Goal: Feedback & Contribution: Contribute content

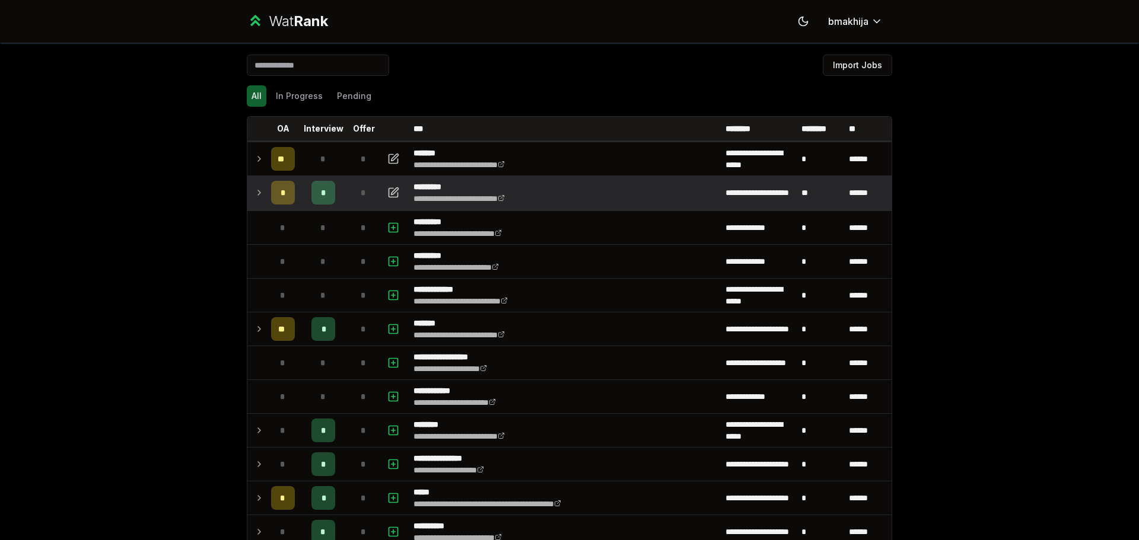
click at [248, 183] on td at bounding box center [256, 192] width 19 height 33
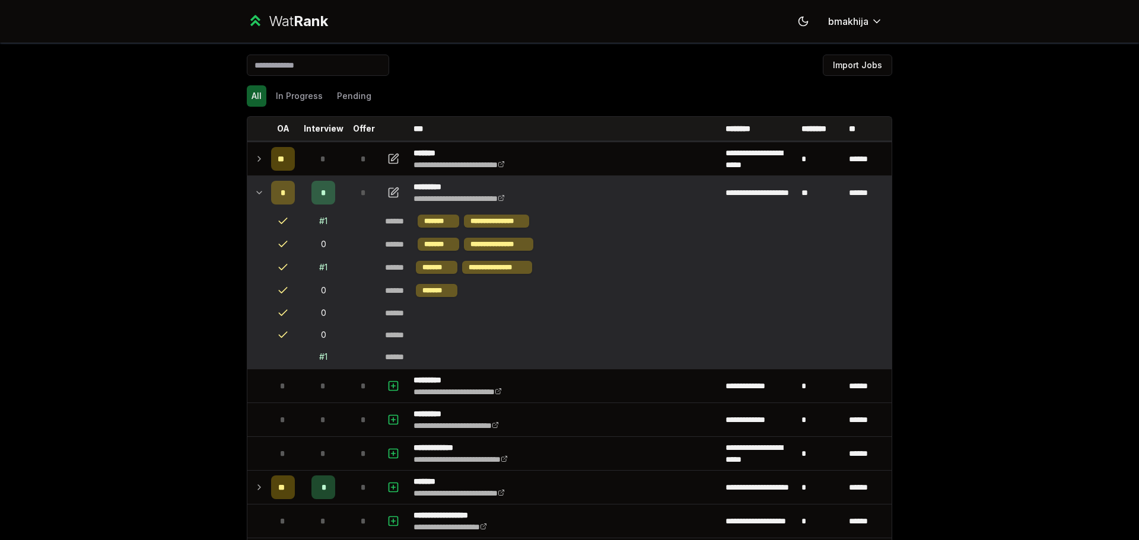
click at [259, 188] on icon at bounding box center [258, 193] width 9 height 14
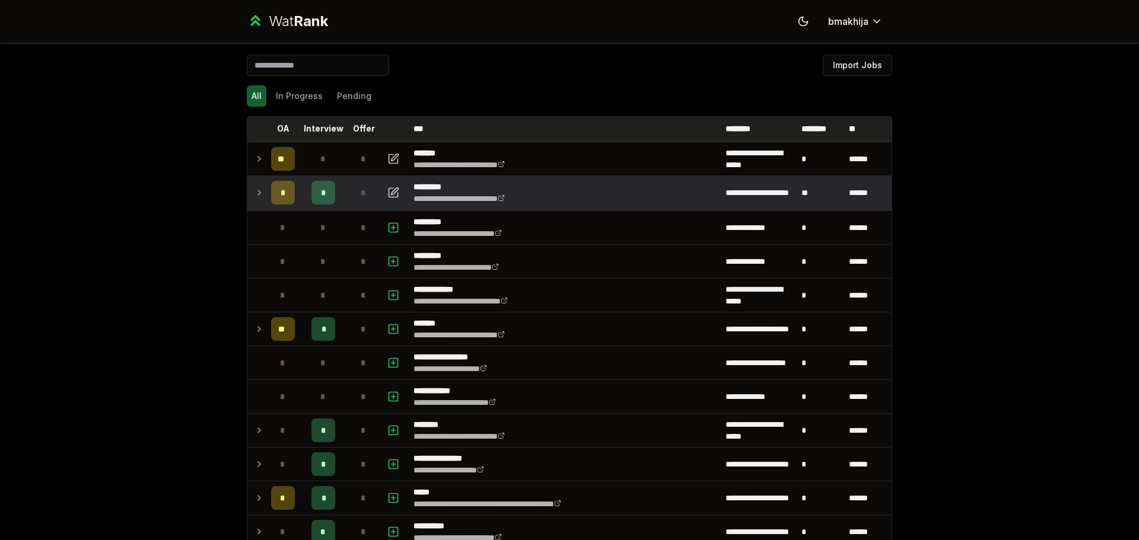
click at [819, 127] on p "********" at bounding box center [820, 129] width 39 height 12
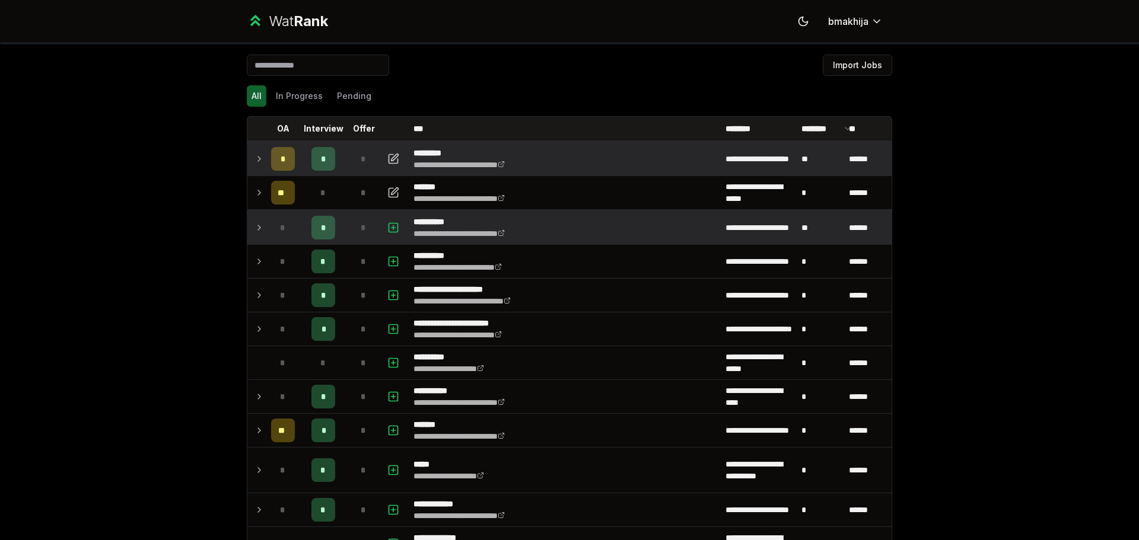
click at [260, 229] on td at bounding box center [256, 227] width 19 height 33
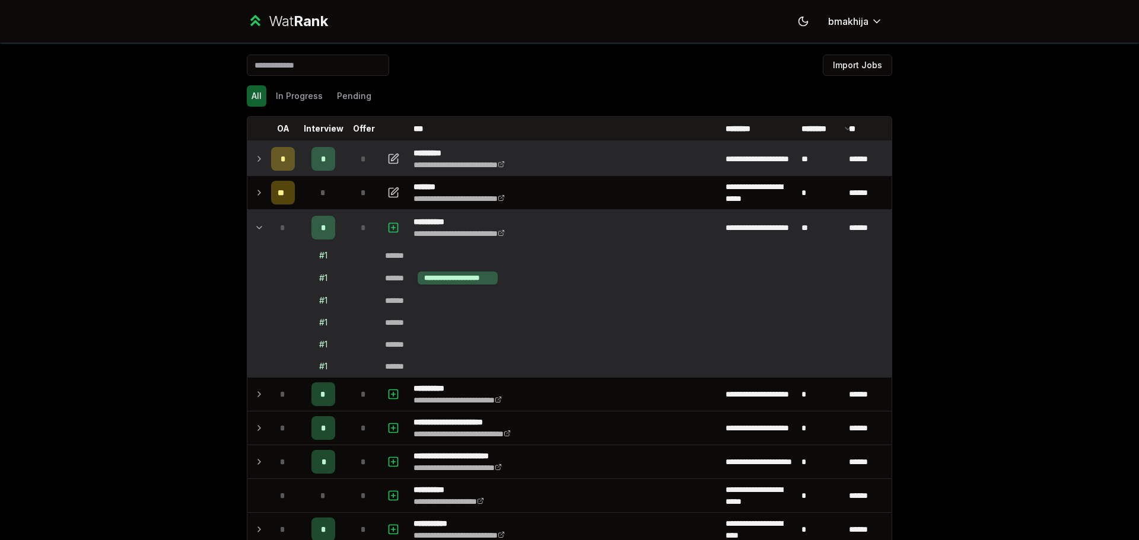
click at [260, 229] on td at bounding box center [256, 227] width 19 height 33
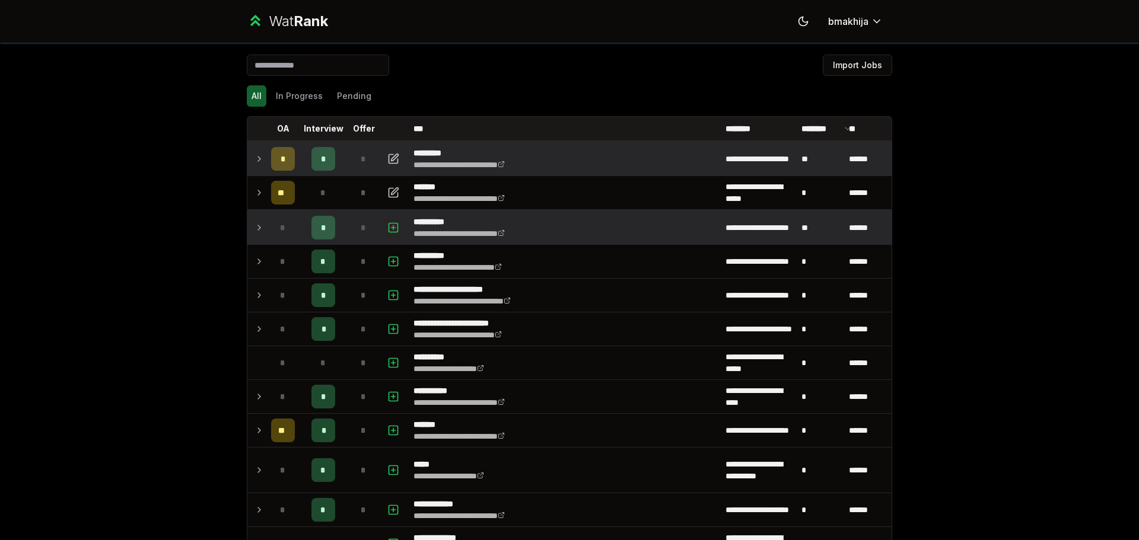
click at [391, 228] on icon "button" at bounding box center [393, 228] width 4 height 0
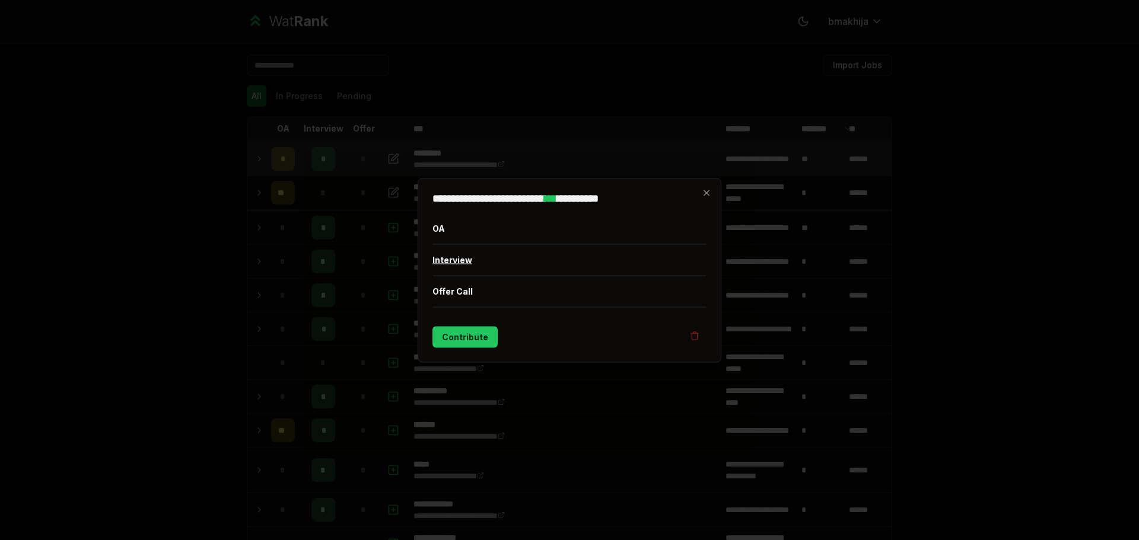
click at [459, 254] on button "Interview" at bounding box center [569, 259] width 274 height 31
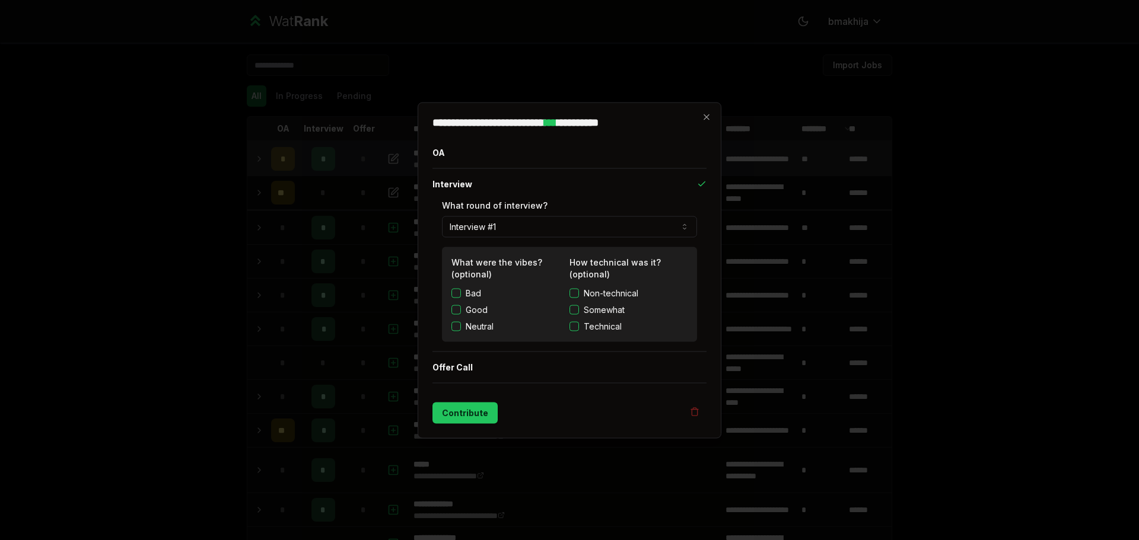
click at [574, 325] on button "Technical" at bounding box center [573, 325] width 9 height 9
click at [479, 412] on button "Contribute" at bounding box center [464, 412] width 65 height 21
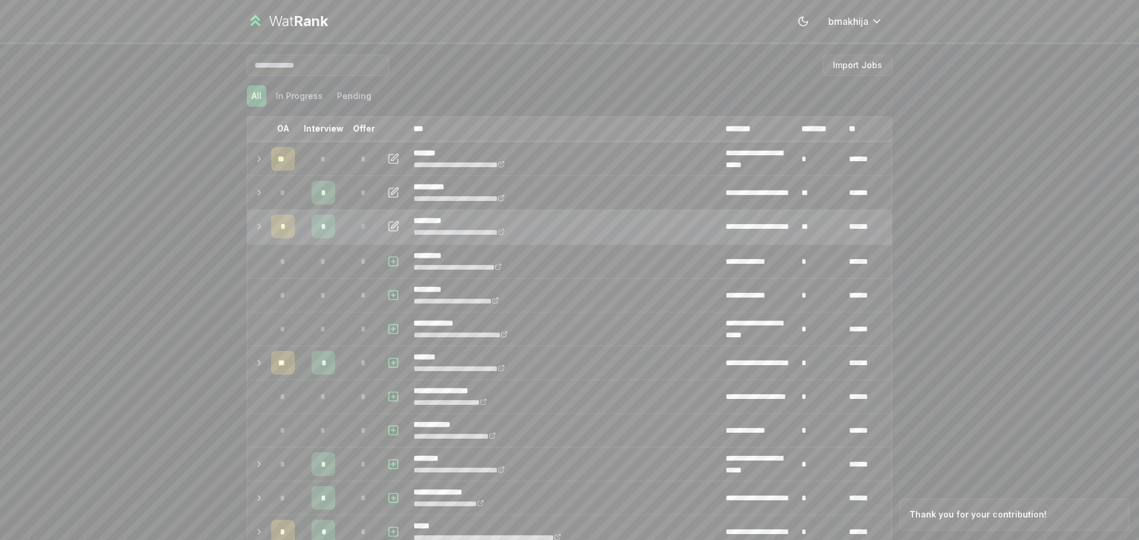
click at [254, 221] on icon at bounding box center [258, 226] width 9 height 14
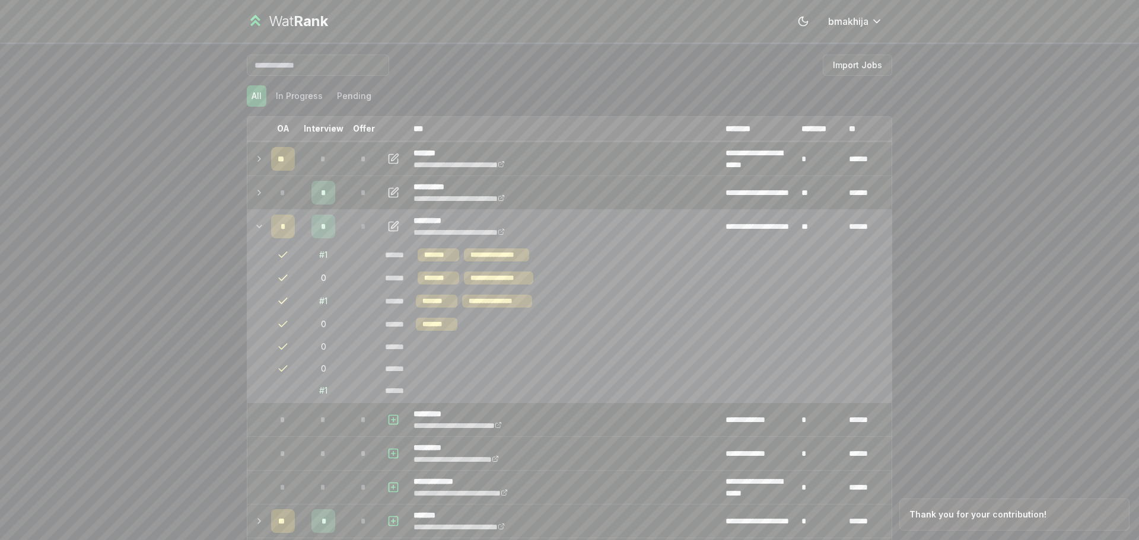
click at [254, 221] on icon at bounding box center [258, 226] width 9 height 14
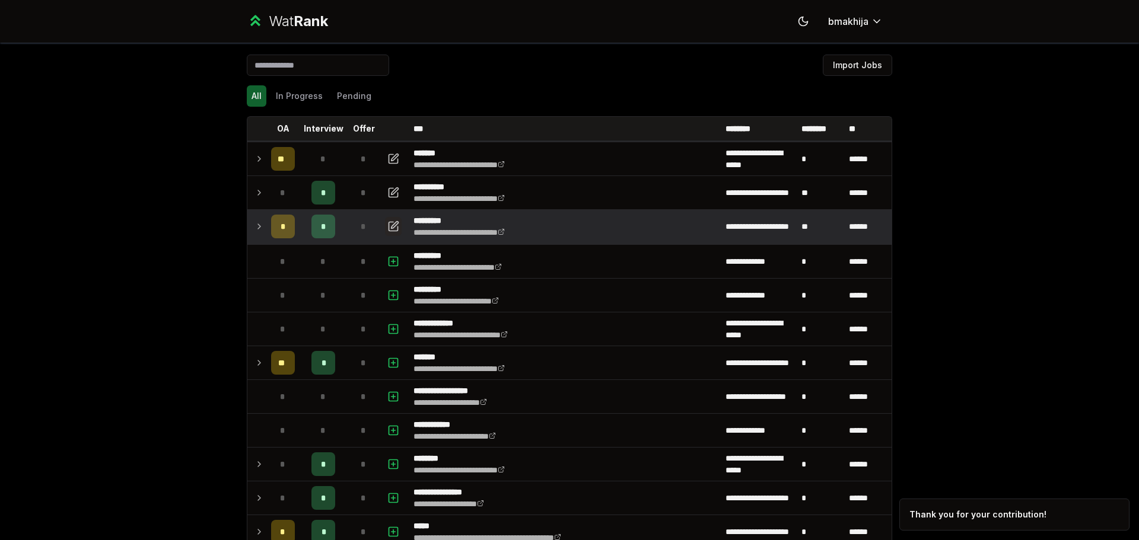
click at [396, 222] on button "button" at bounding box center [393, 226] width 17 height 19
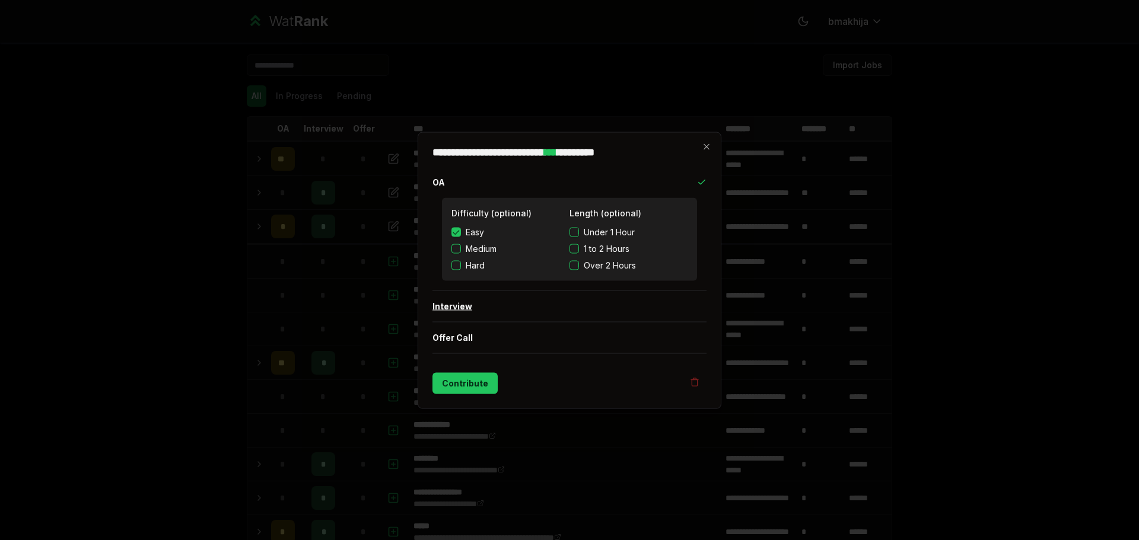
click at [454, 301] on button "Interview" at bounding box center [569, 306] width 274 height 31
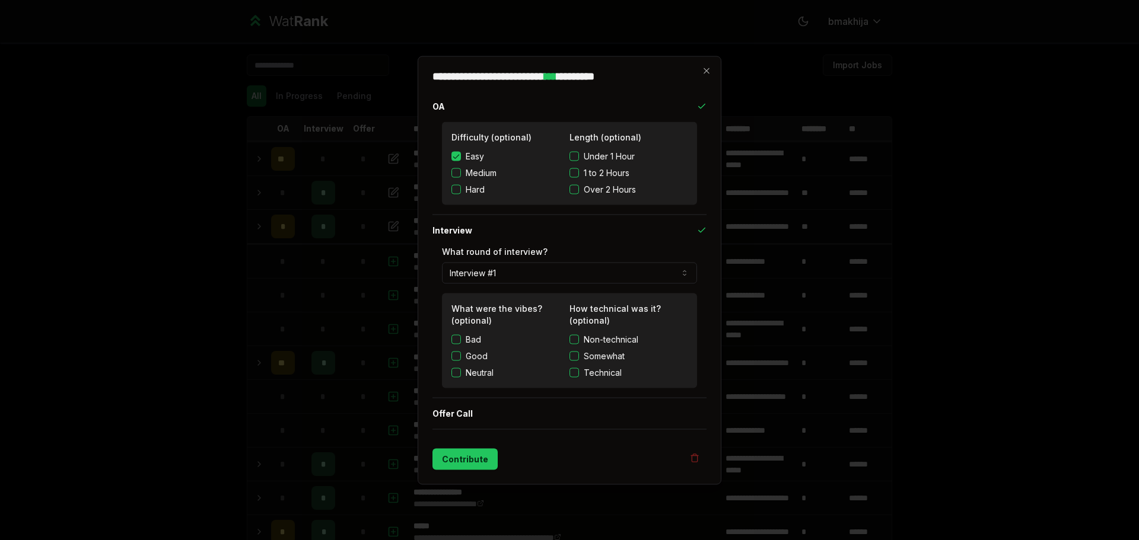
click at [569, 375] on button "Technical" at bounding box center [573, 372] width 9 height 9
click at [438, 459] on button "Contribute" at bounding box center [464, 458] width 65 height 21
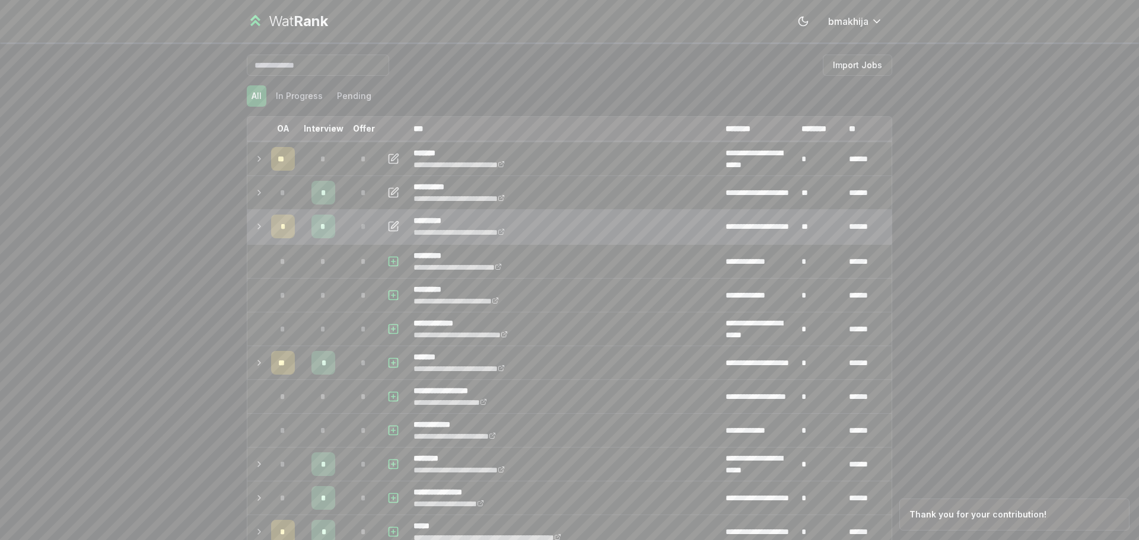
click at [260, 224] on td at bounding box center [256, 226] width 19 height 33
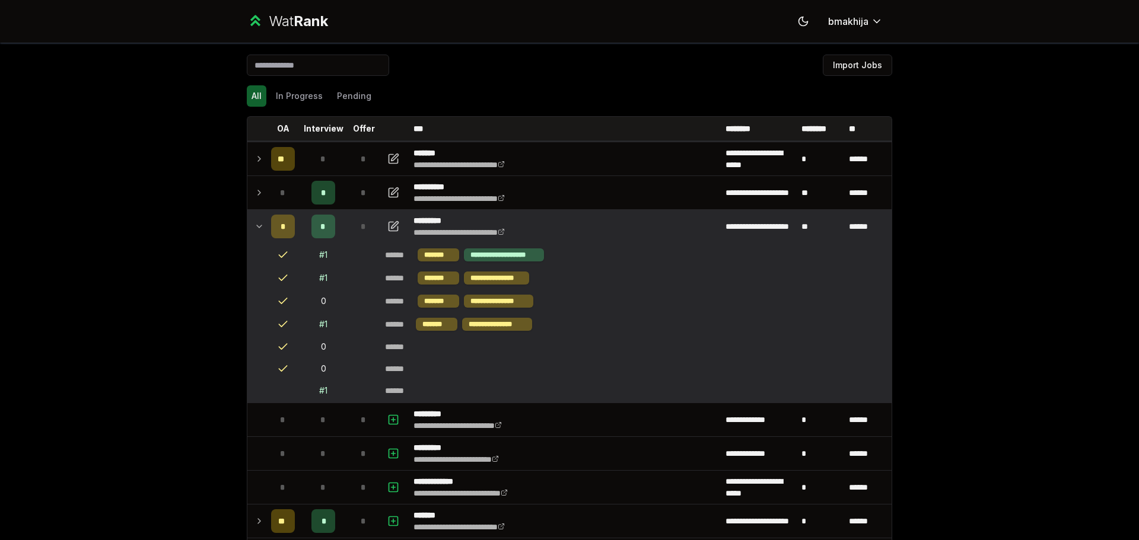
click at [266, 221] on td "*" at bounding box center [282, 226] width 33 height 33
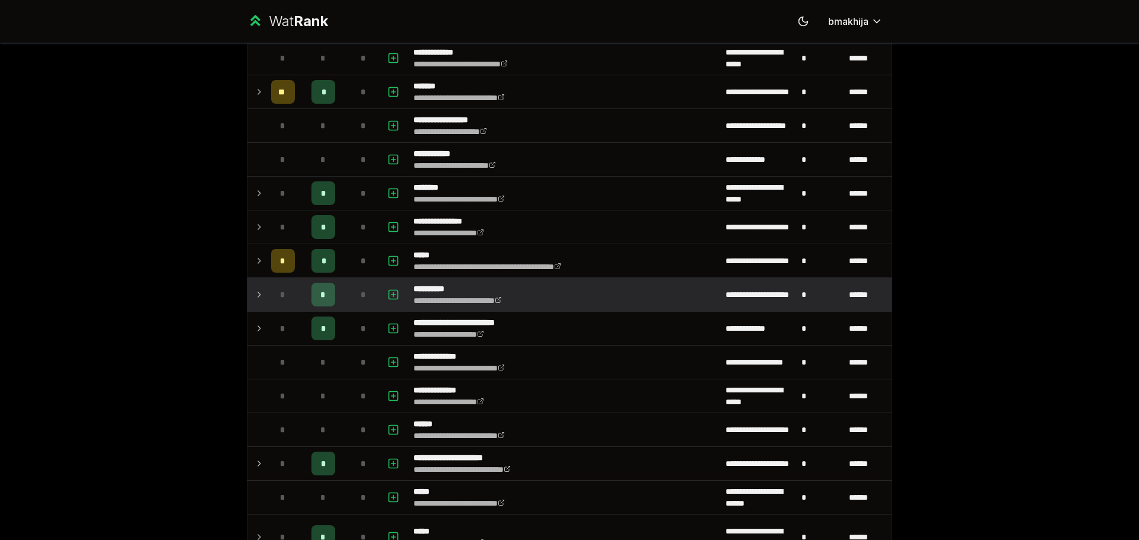
scroll to position [296, 0]
